Goal: Find specific page/section

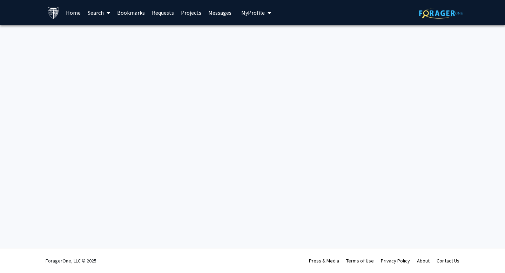
click at [250, 9] on span "My Profile" at bounding box center [252, 12] width 23 height 7
click at [264, 35] on span "[PERSON_NAME]" at bounding box center [285, 33] width 42 height 8
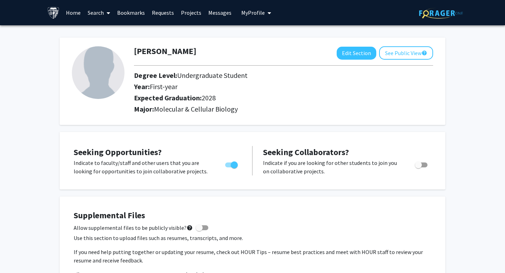
click at [75, 14] on link "Home" at bounding box center [73, 12] width 22 height 25
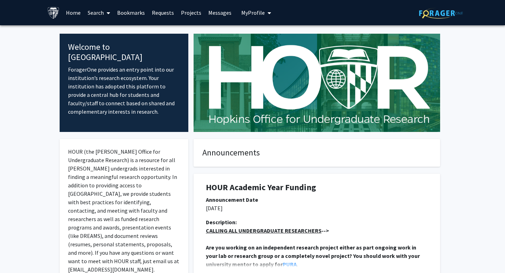
click at [98, 13] on link "Search" at bounding box center [98, 12] width 29 height 25
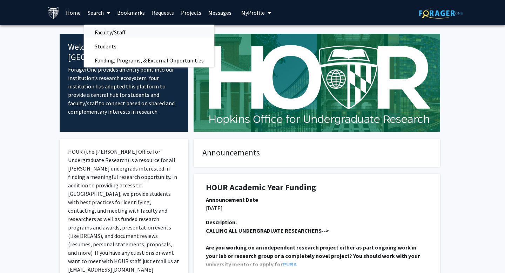
click at [107, 32] on span "Faculty/Staff" at bounding box center [110, 32] width 52 height 14
